Goal: Task Accomplishment & Management: Use online tool/utility

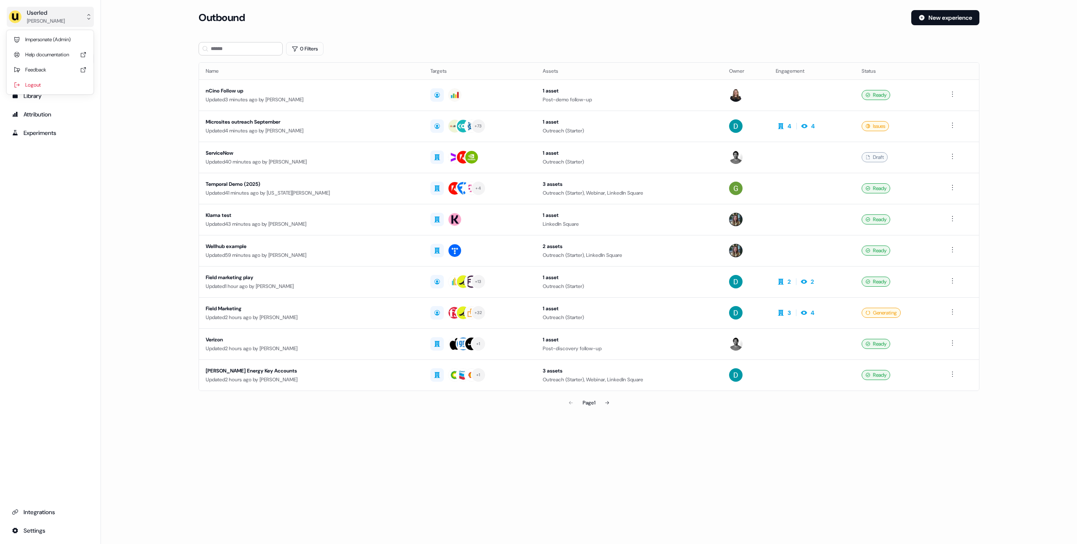
click at [77, 20] on button "Userled Tristan Saunders" at bounding box center [50, 17] width 87 height 20
click at [59, 38] on div "Impersonate (Admin)" at bounding box center [50, 39] width 80 height 15
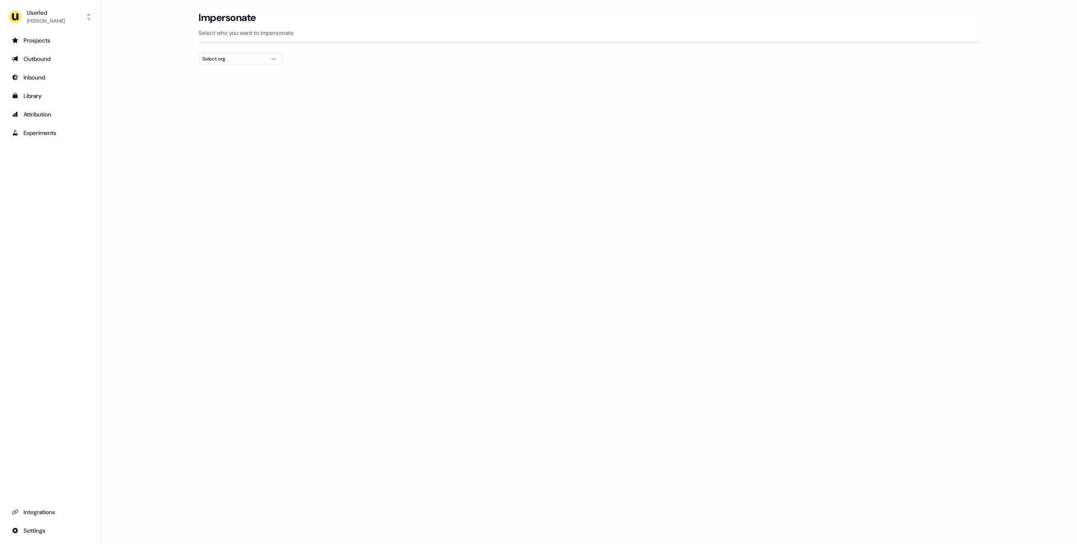
click at [239, 61] on div "Select org" at bounding box center [233, 59] width 63 height 8
type input "*****"
click at [219, 90] on div "Canva" at bounding box center [240, 88] width 83 height 13
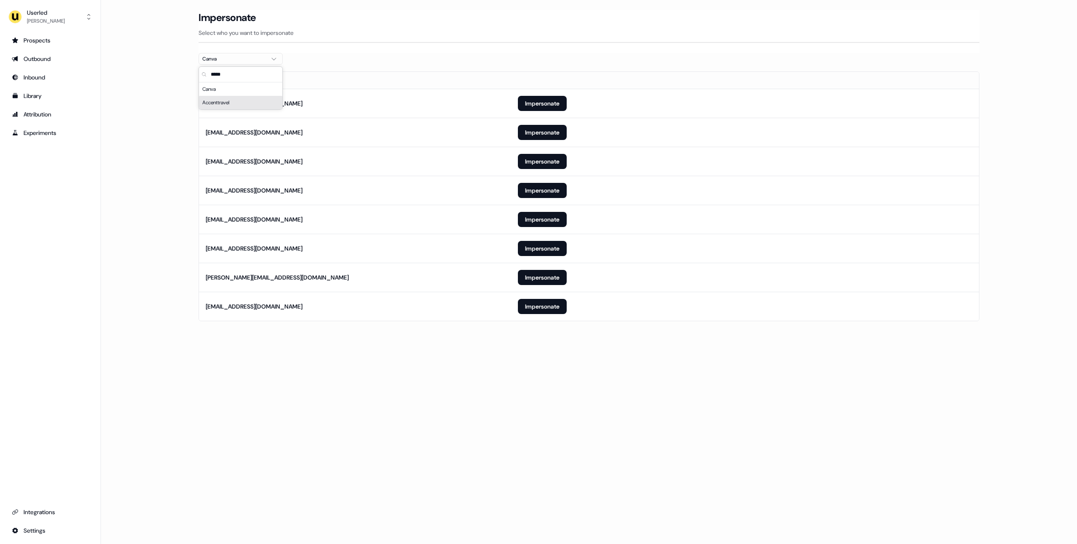
click at [147, 122] on main "Loading... Impersonate Select who you want to impersonate Canva Email kullan@ca…" at bounding box center [589, 177] width 976 height 335
click at [542, 132] on button "Impersonate" at bounding box center [542, 132] width 49 height 15
